Goal: Task Accomplishment & Management: Manage account settings

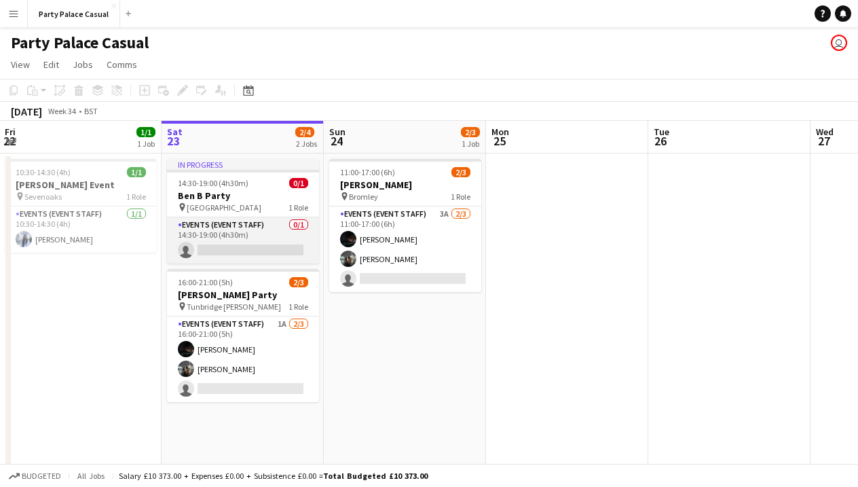
click at [276, 241] on app-card-role "Events (Event Staff) 0/1 14:30-19:00 (4h30m) single-neutral-actions" at bounding box center [243, 240] width 152 height 46
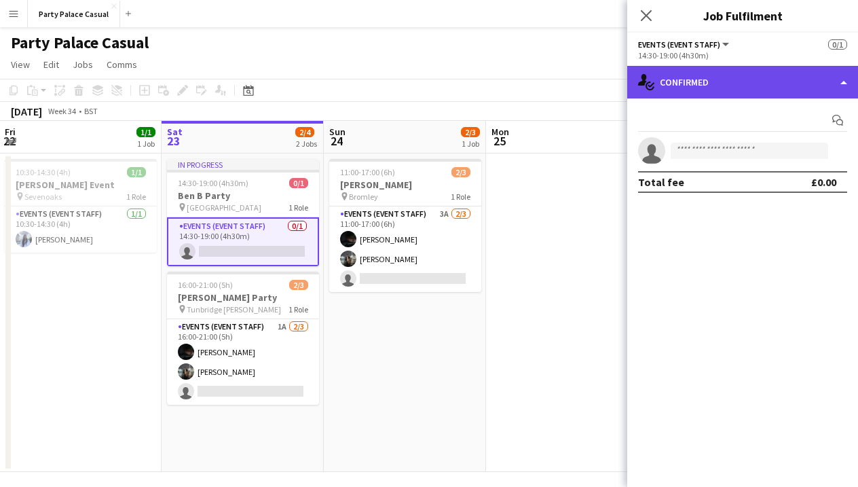
click at [841, 86] on div "single-neutral-actions-check-2 Confirmed" at bounding box center [742, 82] width 231 height 33
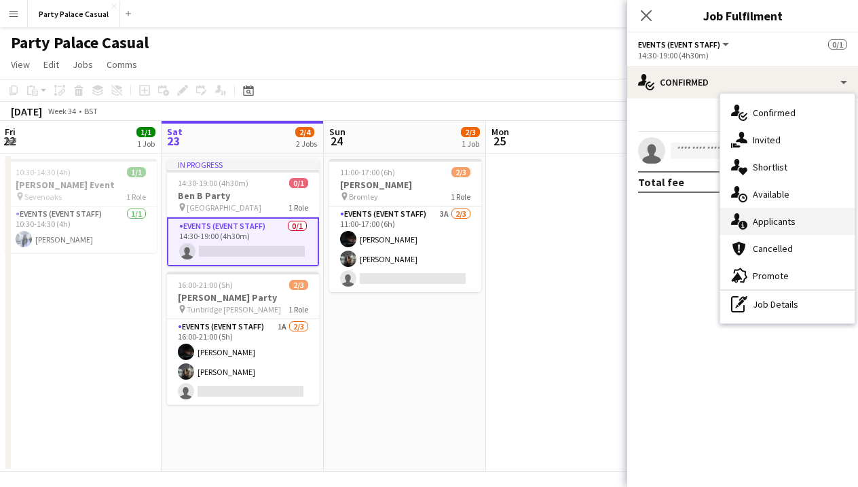
click at [813, 217] on div "single-neutral-actions-information Applicants" at bounding box center [787, 221] width 134 height 27
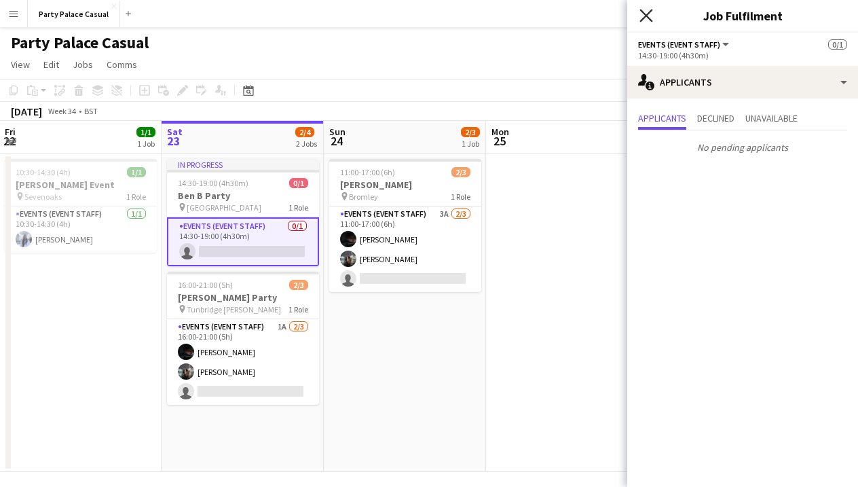
click at [647, 18] on icon "Close pop-in" at bounding box center [646, 15] width 13 height 13
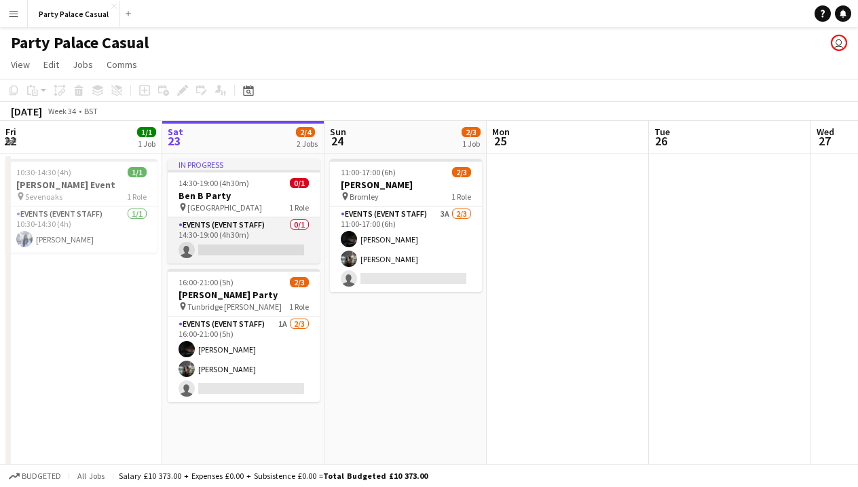
click at [249, 251] on app-card-role "Events (Event Staff) 0/1 14:30-19:00 (4h30m) single-neutral-actions" at bounding box center [244, 240] width 152 height 46
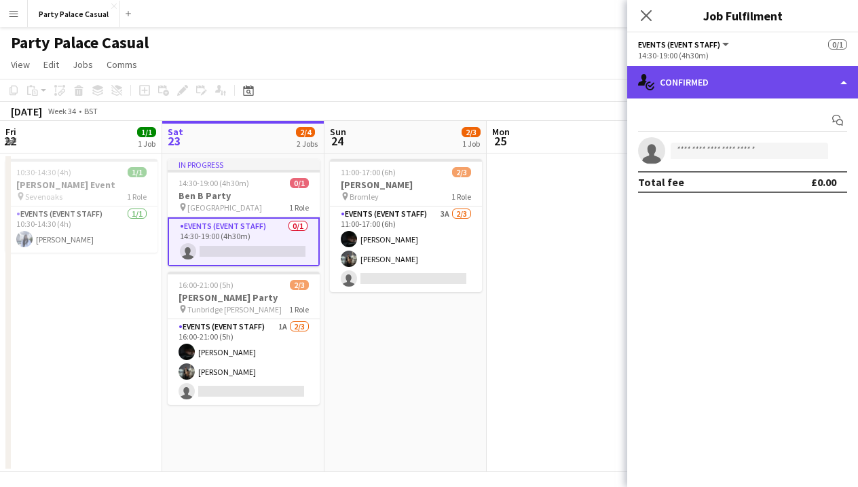
click at [694, 90] on div "single-neutral-actions-check-2 Confirmed" at bounding box center [742, 82] width 231 height 33
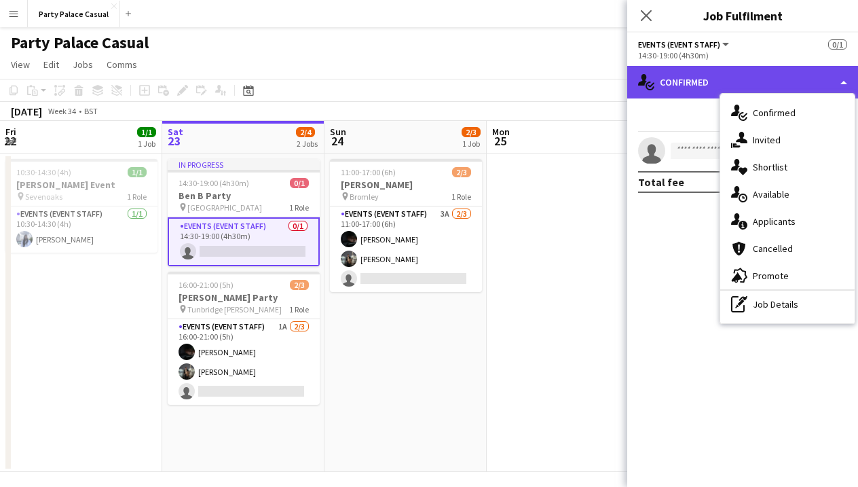
click at [680, 96] on div "single-neutral-actions-check-2 Confirmed" at bounding box center [742, 82] width 231 height 33
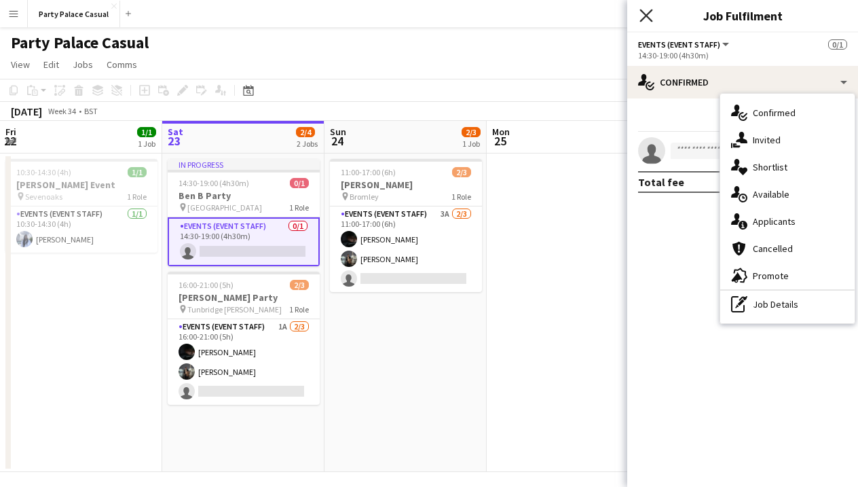
click at [641, 16] on icon "Close pop-in" at bounding box center [646, 15] width 13 height 13
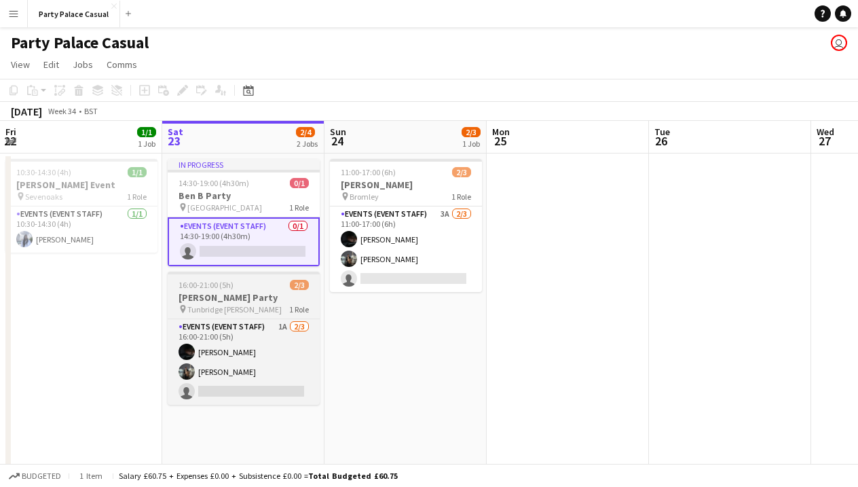
click at [261, 307] on div "pin Tunbridge Wells 1 Role" at bounding box center [244, 308] width 152 height 11
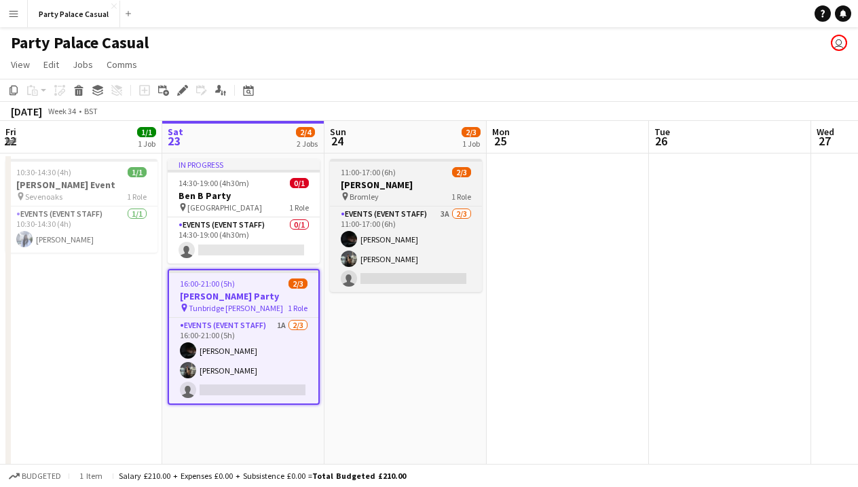
click at [411, 191] on div "pin Bromley 1 Role" at bounding box center [406, 196] width 152 height 11
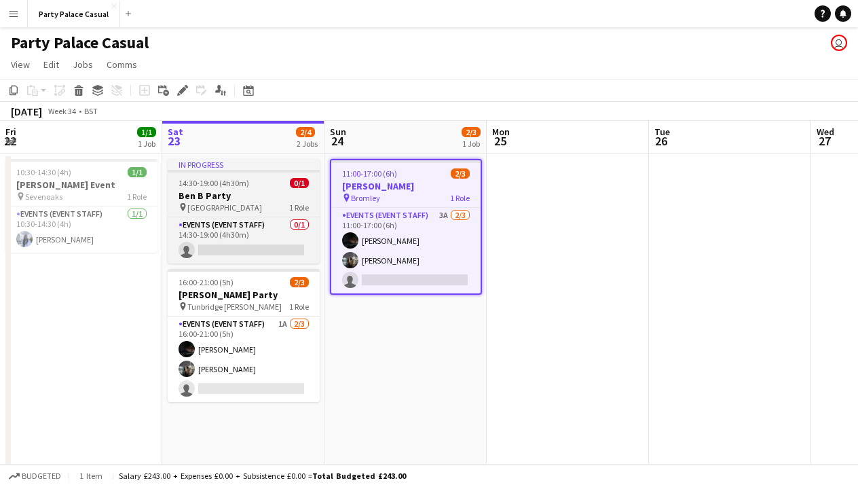
click at [211, 202] on span "[GEOGRAPHIC_DATA]" at bounding box center [224, 207] width 75 height 10
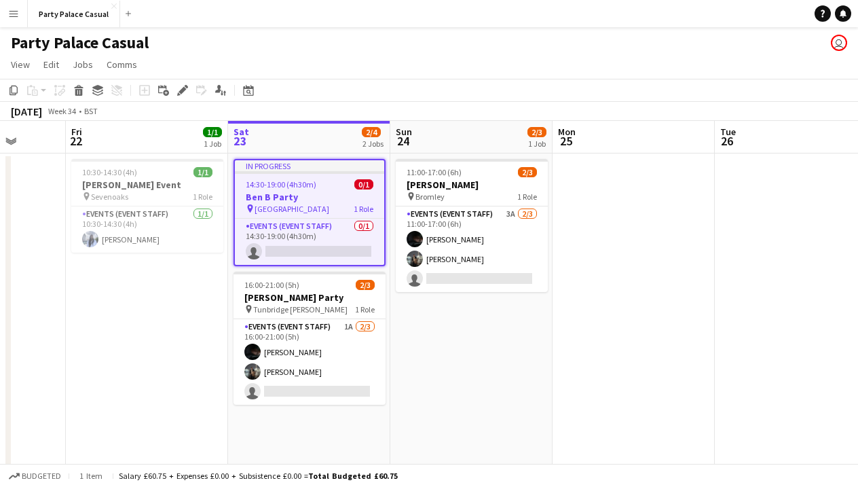
scroll to position [0, 584]
